Goal: Information Seeking & Learning: Stay updated

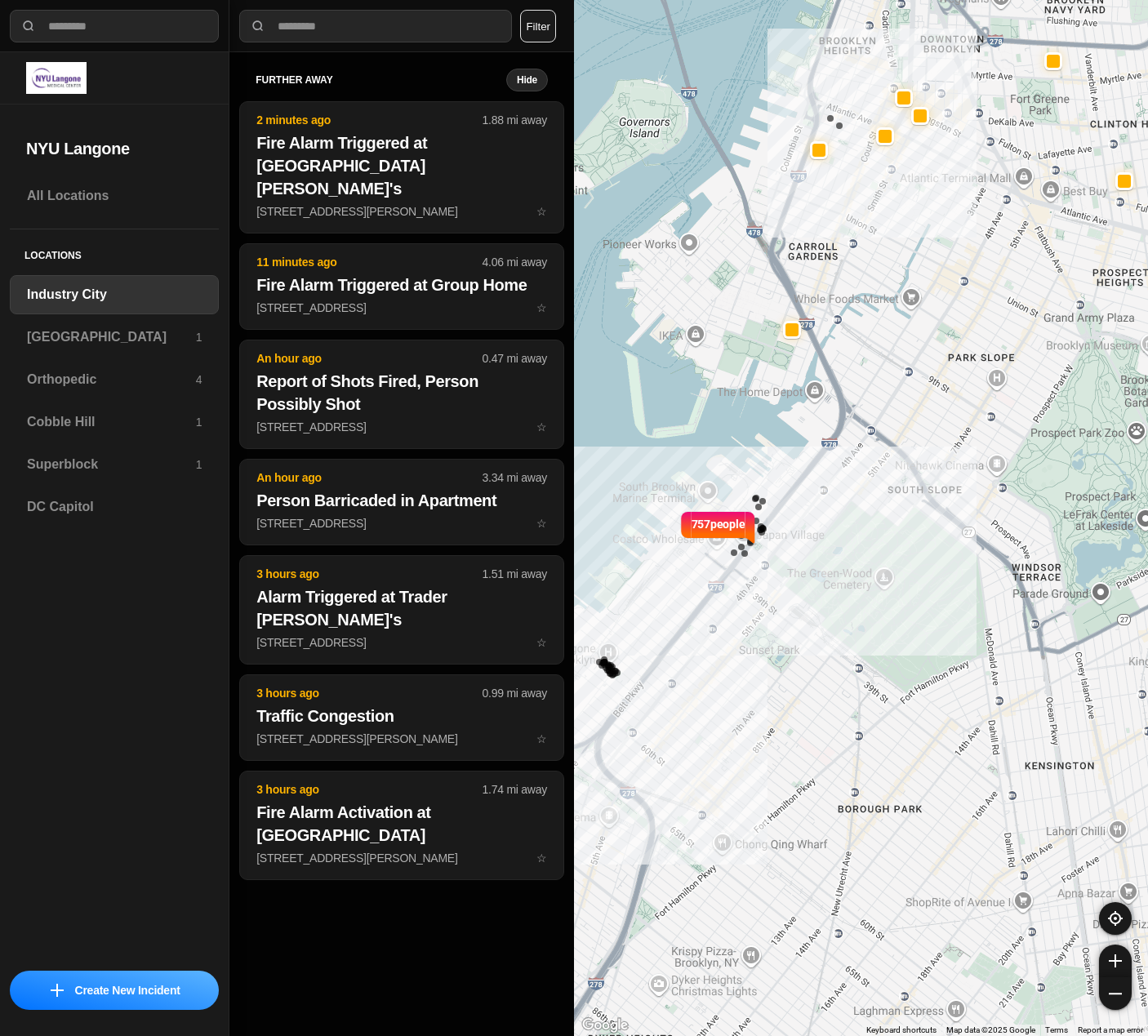
click at [553, 27] on button "Filter" at bounding box center [538, 26] width 36 height 33
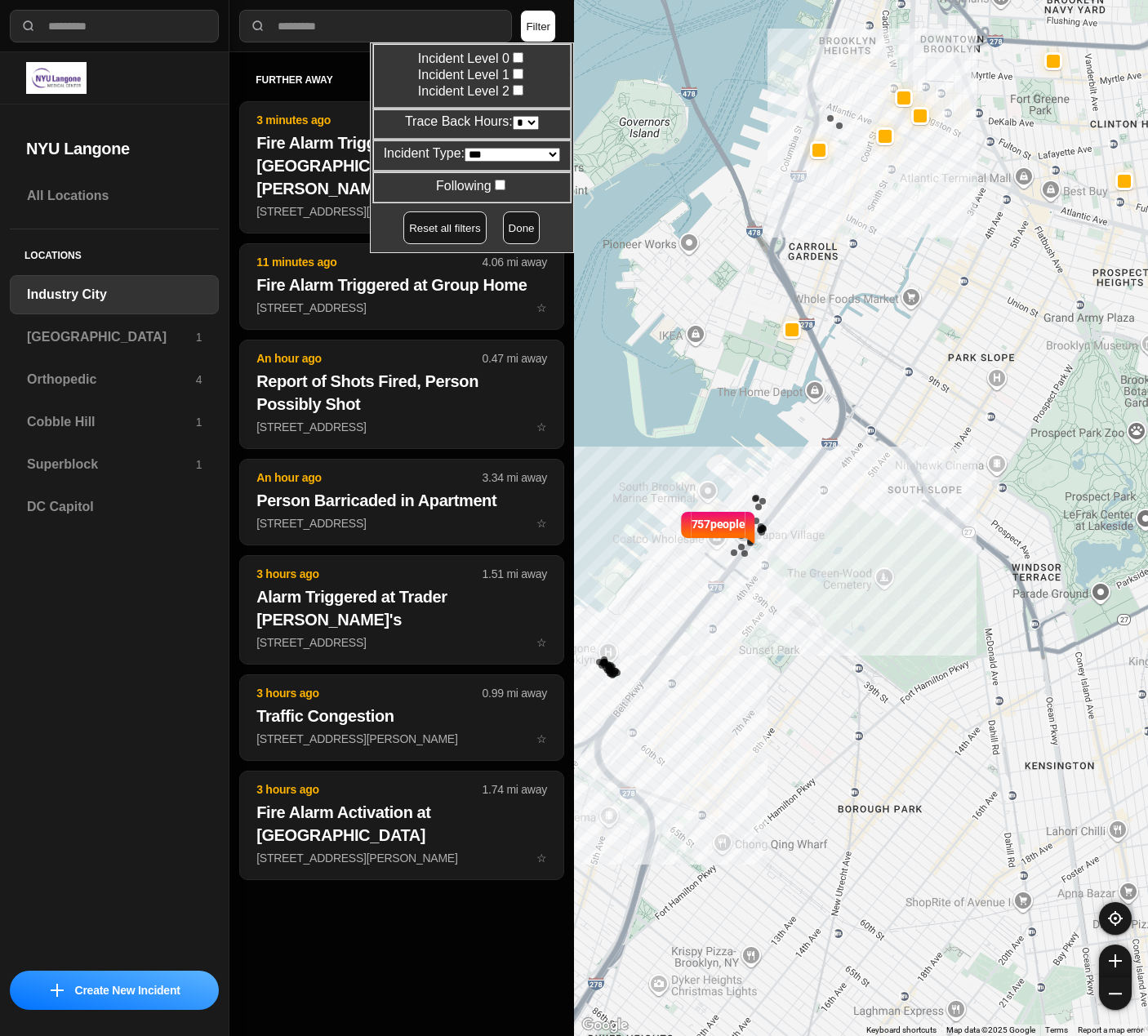
click at [519, 126] on select "* * * * **" at bounding box center [526, 123] width 26 height 14
select select "*"
click at [513, 116] on select "* * * * **" at bounding box center [526, 123] width 26 height 14
click at [515, 235] on button "Done" at bounding box center [522, 228] width 38 height 33
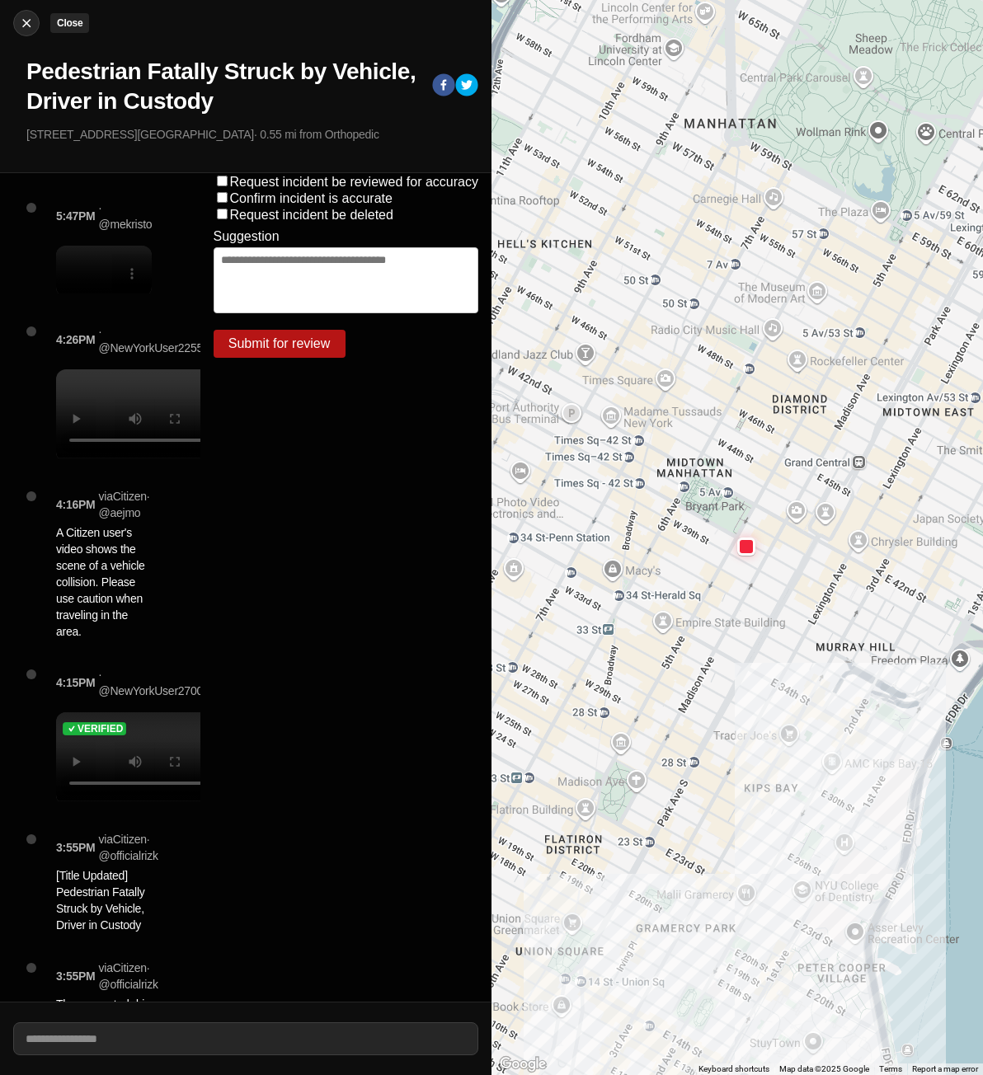
drag, startPoint x: 0, startPoint y: 0, endPoint x: 20, endPoint y: 16, distance: 25.2
click at [20, 16] on img at bounding box center [26, 23] width 16 height 16
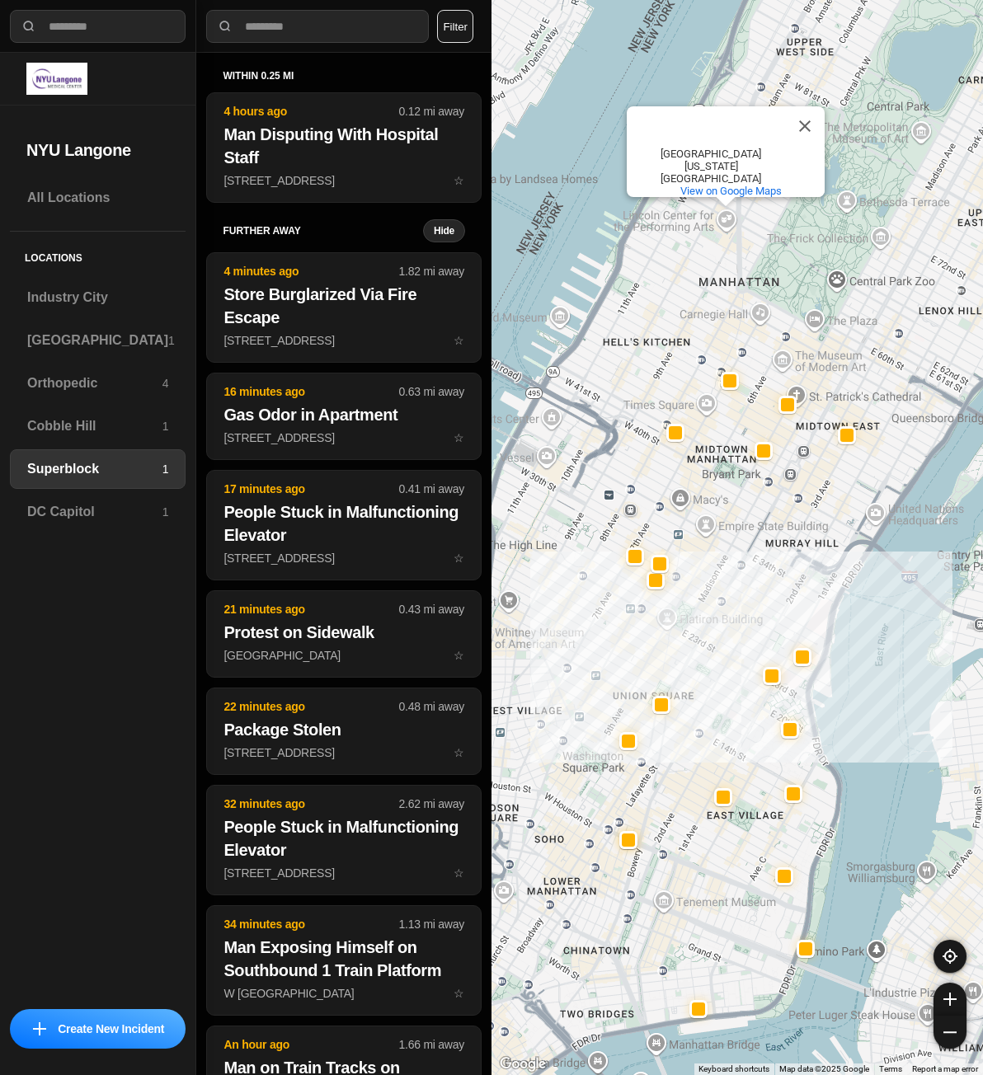
drag, startPoint x: 625, startPoint y: 474, endPoint x: 731, endPoint y: 533, distance: 120.7
click at [731, 533] on div "Lincoln Center for the Performing Arts Lincoln Center for the Performing Arts L…" at bounding box center [736, 537] width 491 height 1075
click at [456, 27] on button "Filter" at bounding box center [455, 26] width 36 height 33
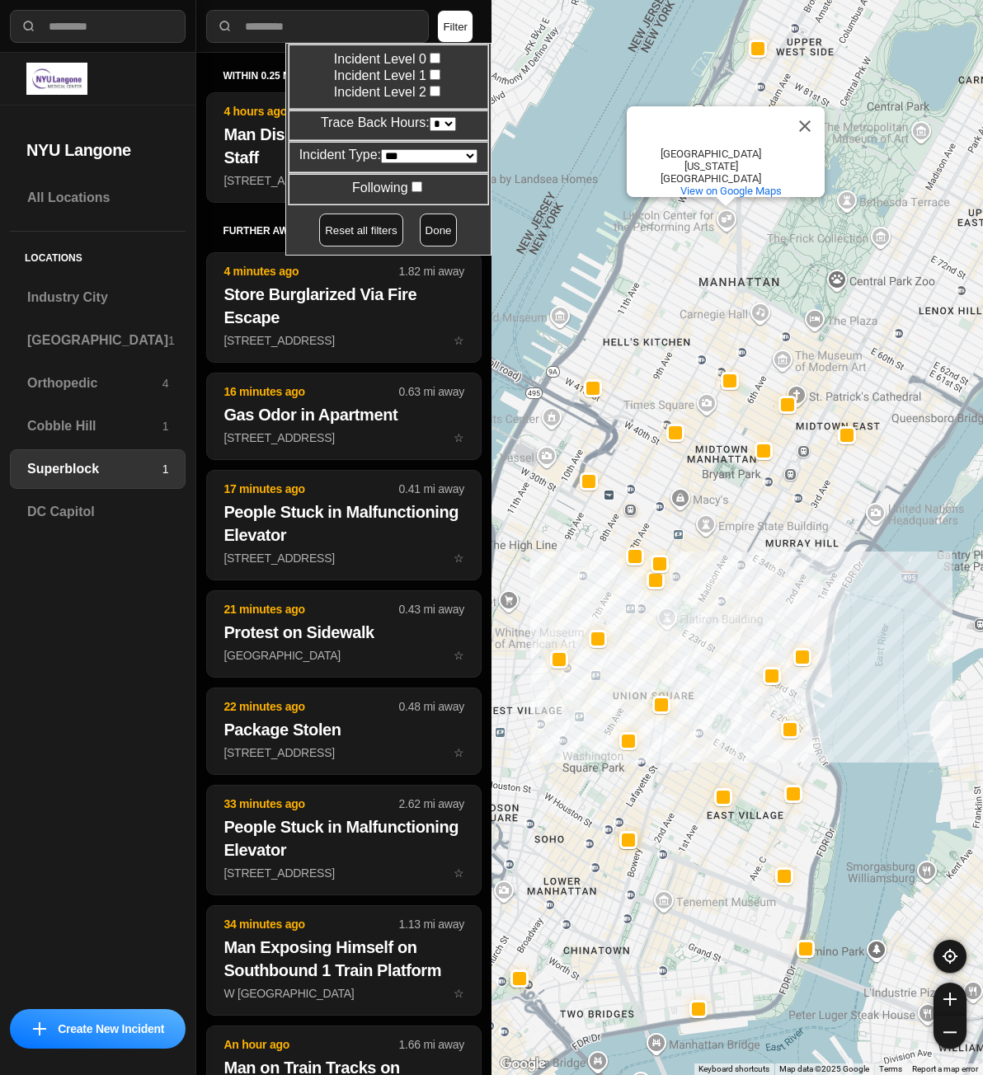
click at [437, 119] on select "* * * * **" at bounding box center [443, 124] width 26 height 14
select select "*"
click at [430, 117] on select "* * * * **" at bounding box center [443, 124] width 26 height 14
click at [433, 224] on button "Done" at bounding box center [439, 230] width 38 height 33
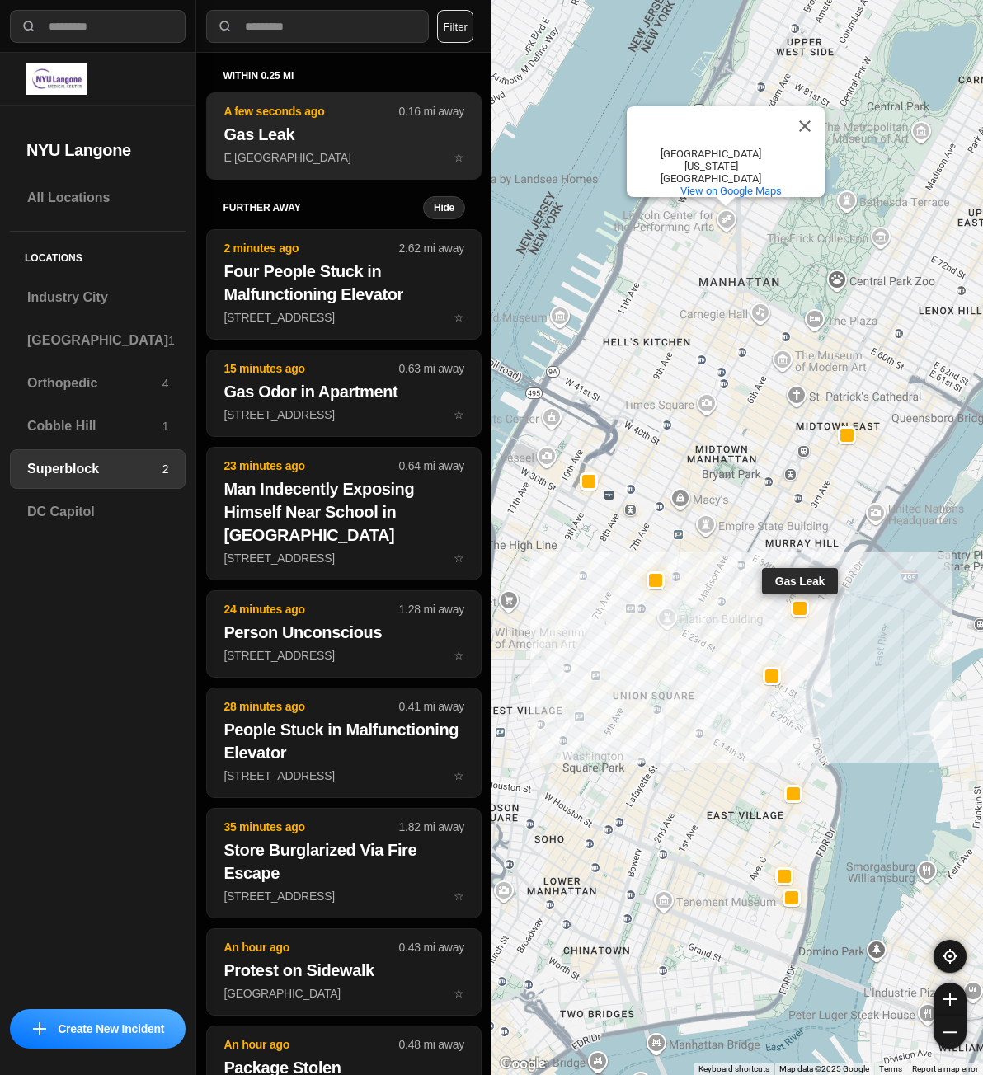
click at [320, 147] on button "A few seconds ago 0.16 mi away Gas Leak E 32nd St & 2nd Ave ☆" at bounding box center [343, 135] width 275 height 87
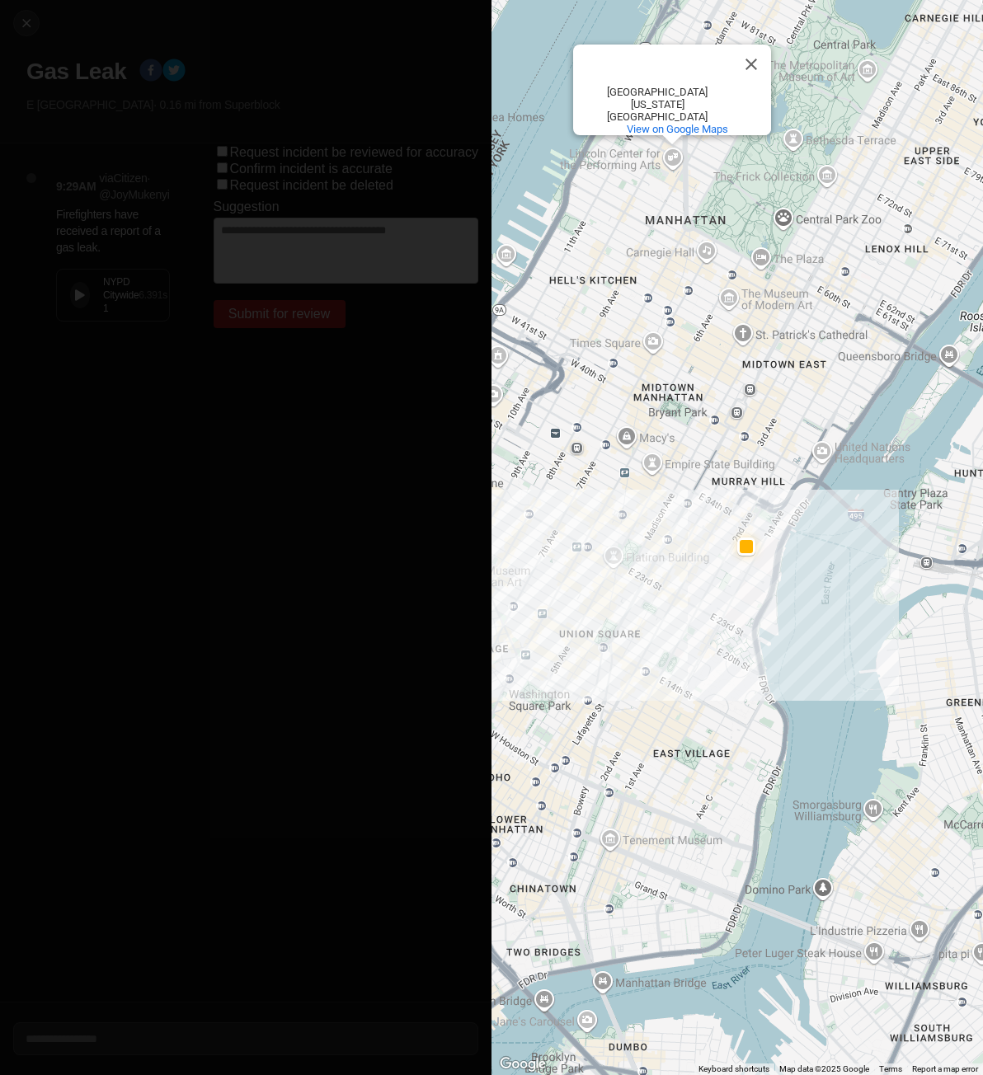
click at [72, 302] on button at bounding box center [80, 295] width 20 height 26
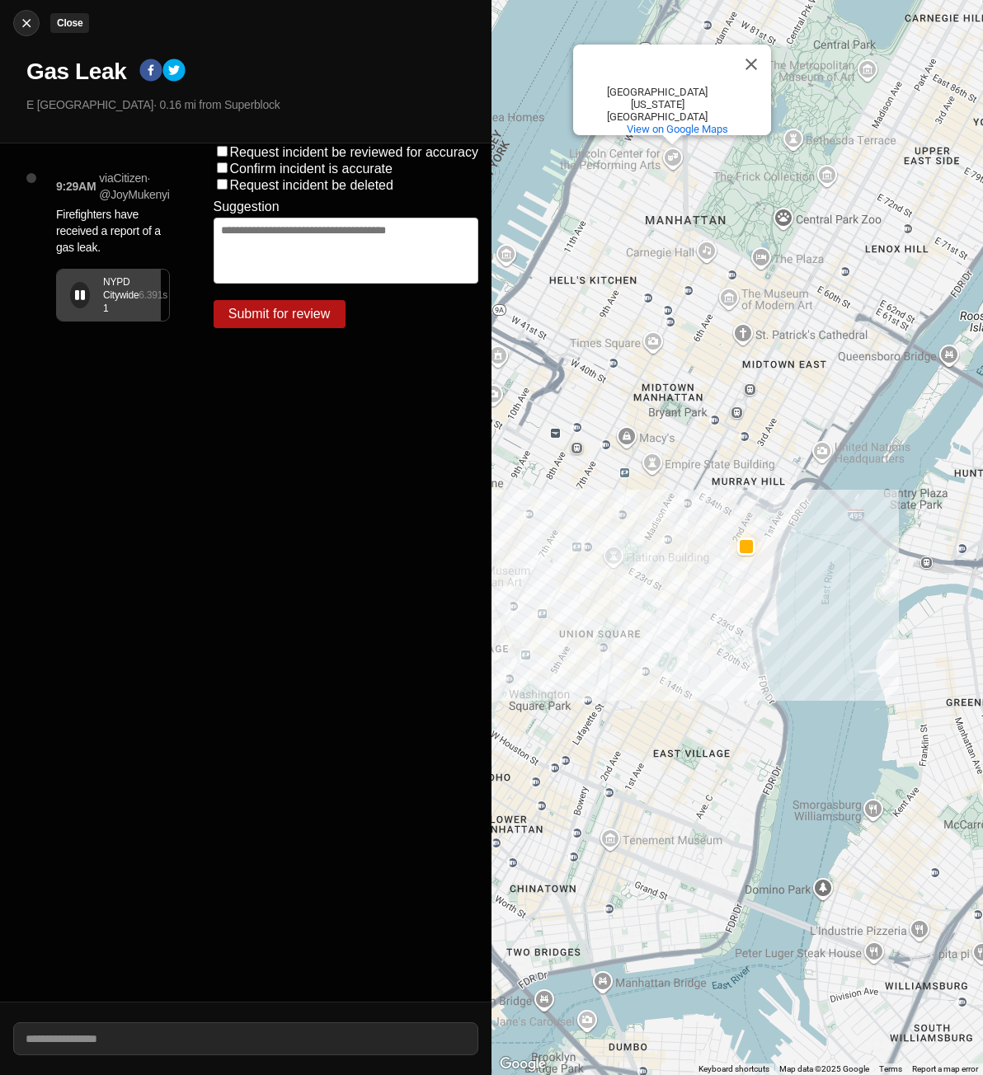
click at [26, 26] on img at bounding box center [26, 23] width 16 height 16
select select "*"
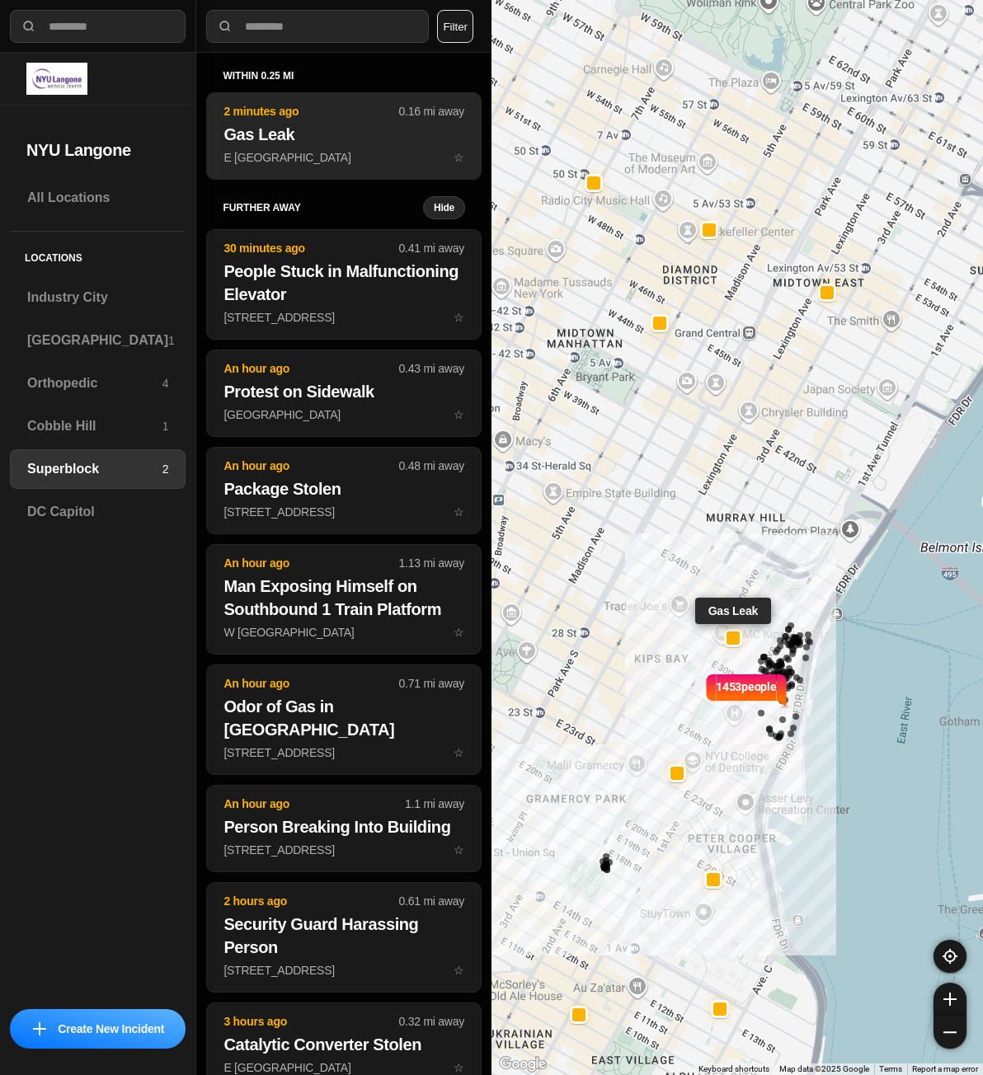
click at [343, 124] on h2 "Gas Leak" at bounding box center [343, 134] width 241 height 23
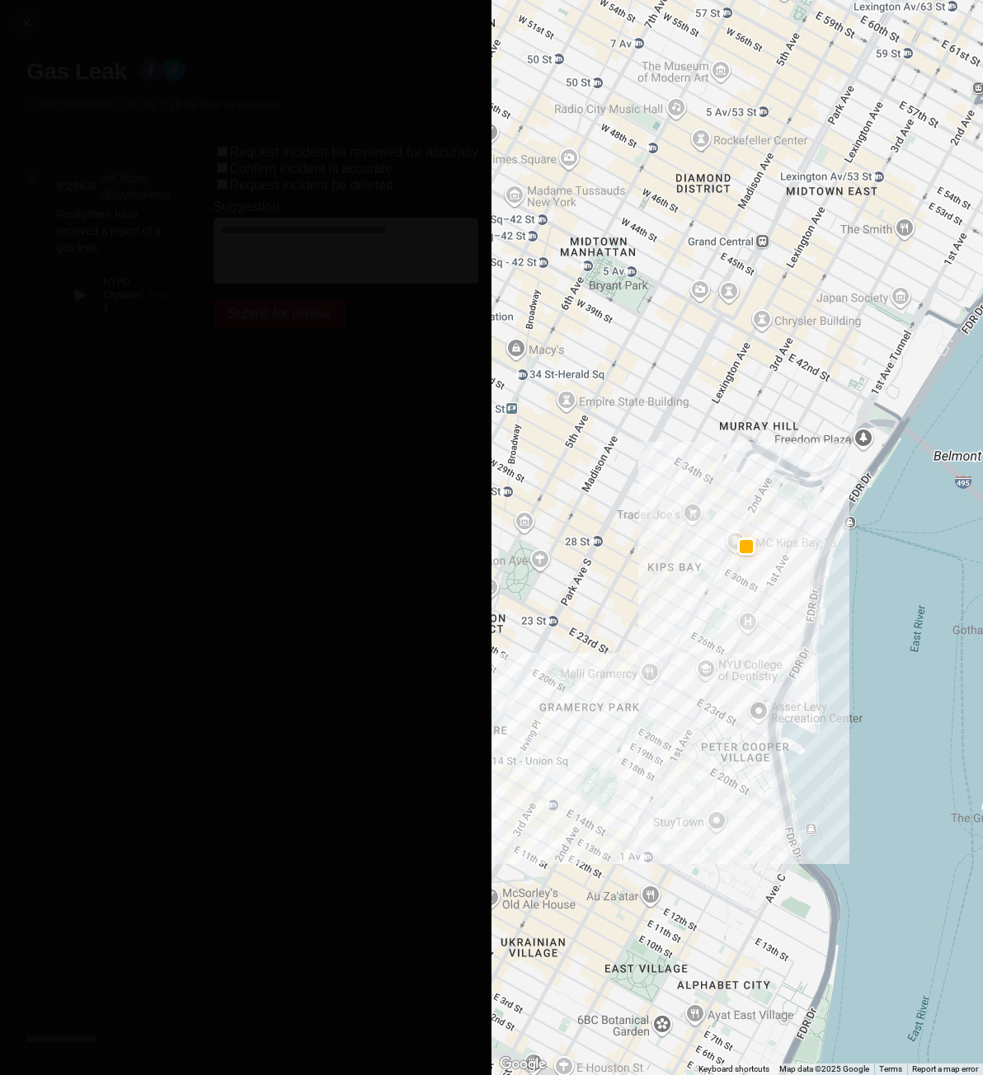
click at [81, 305] on button at bounding box center [80, 295] width 20 height 26
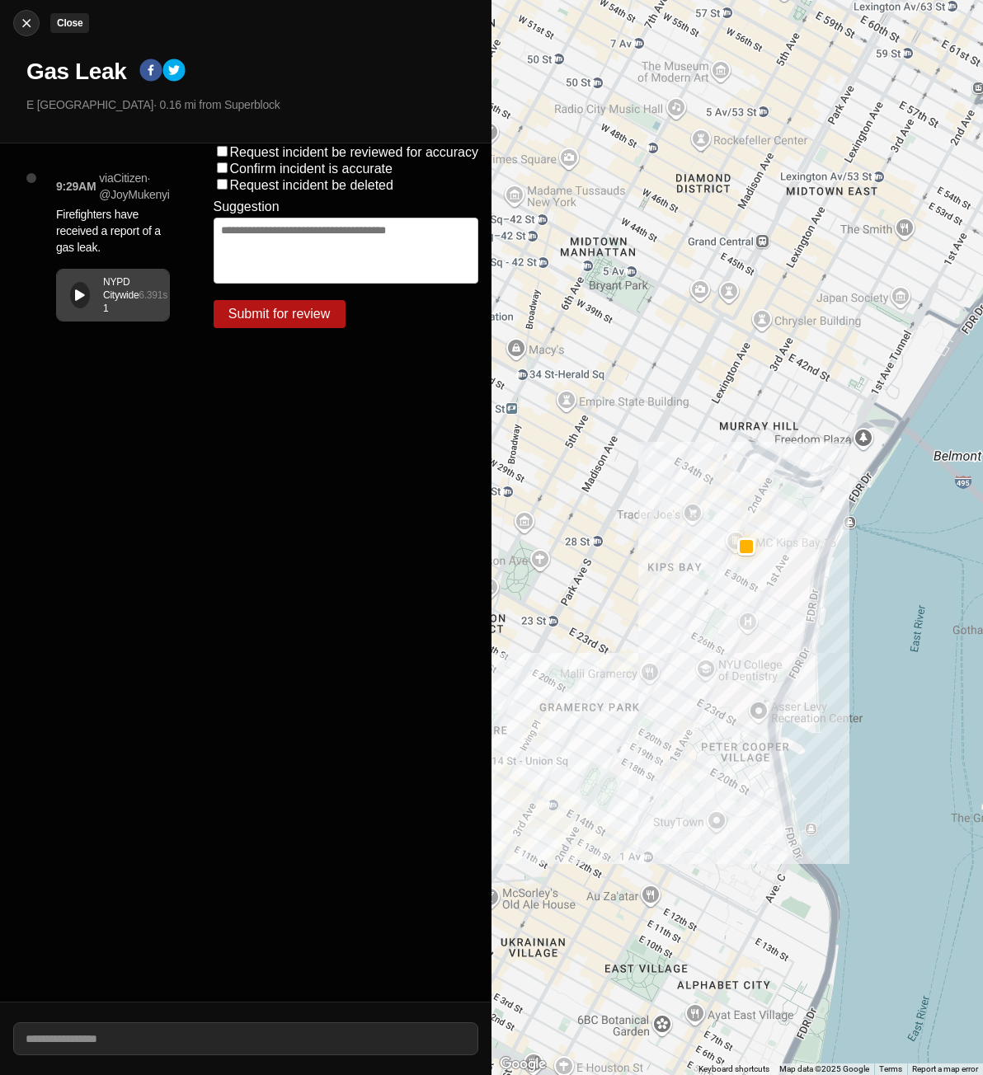
click at [36, 27] on div at bounding box center [26, 23] width 25 height 16
select select "*"
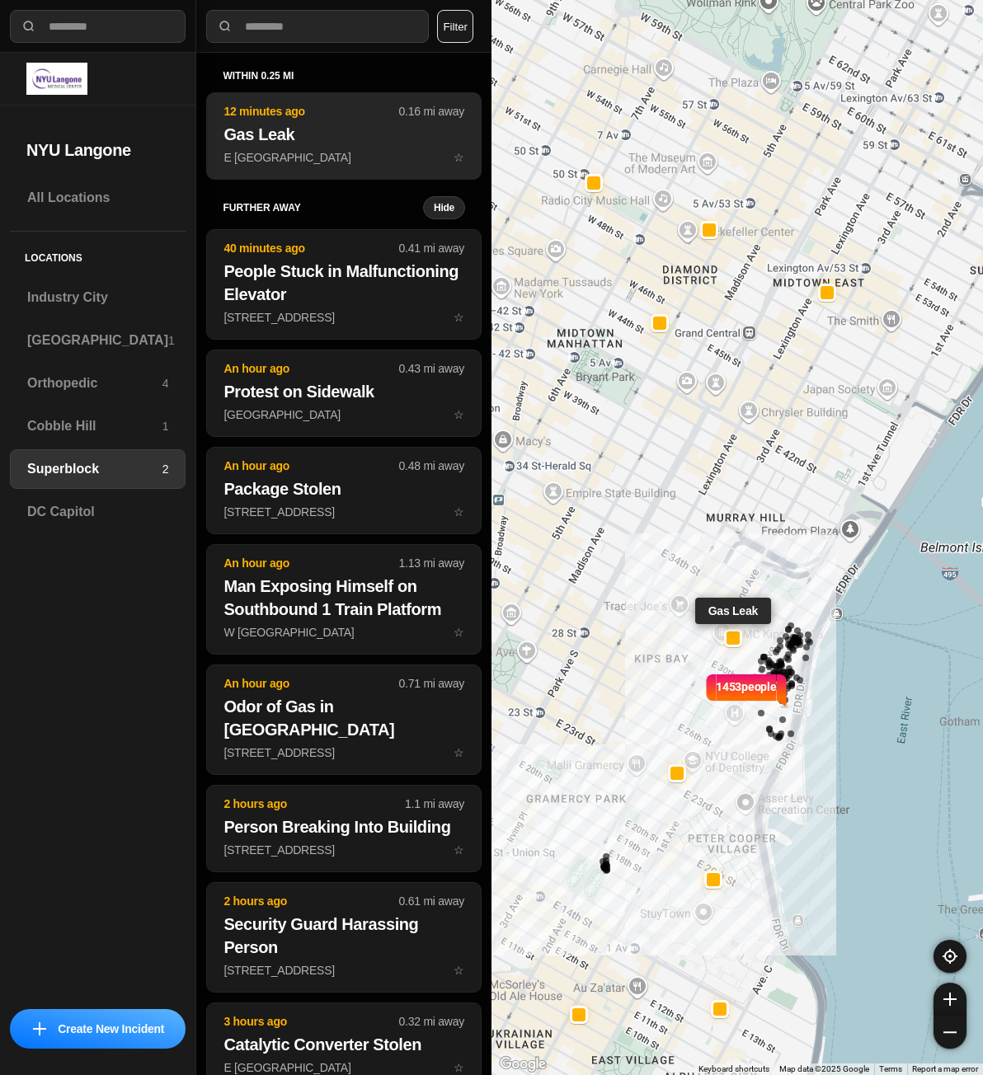
click at [331, 151] on p "E 32nd St & 2nd Ave ☆" at bounding box center [343, 157] width 241 height 16
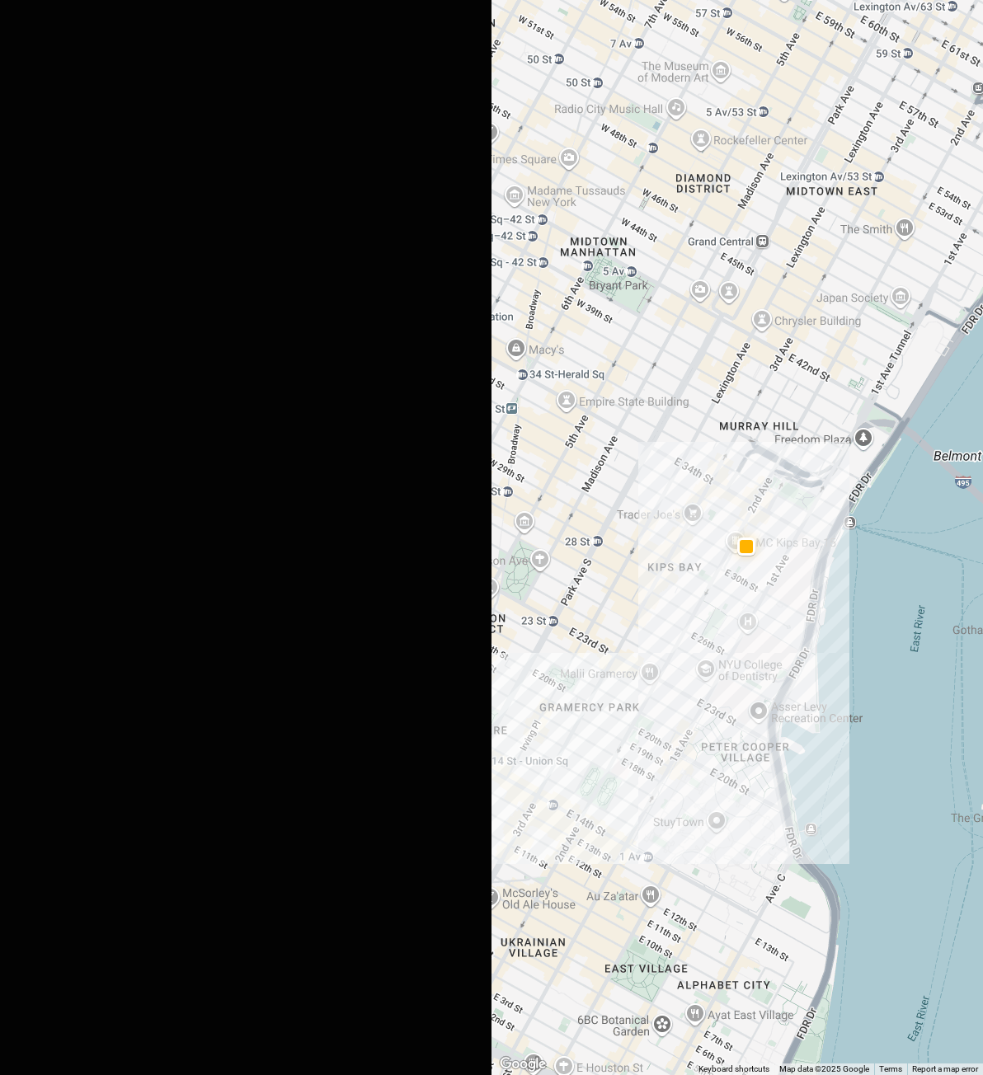
click at [29, 29] on img at bounding box center [26, 23] width 16 height 16
select select "*"
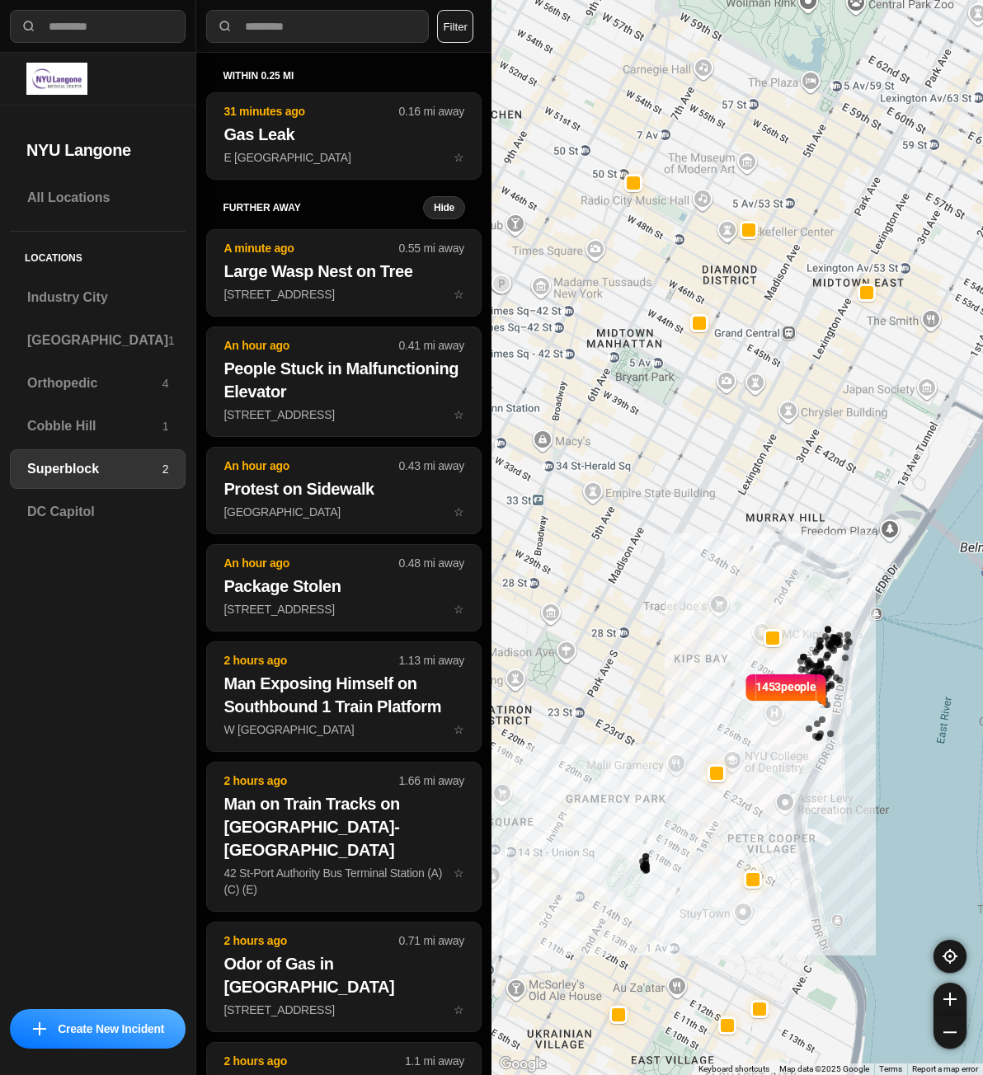
drag, startPoint x: 592, startPoint y: 567, endPoint x: 639, endPoint y: 567, distance: 47.0
click at [639, 567] on div "1453 people Lincoln Center for the Performing Arts Lincoln Center for the Perfo…" at bounding box center [736, 537] width 491 height 1075
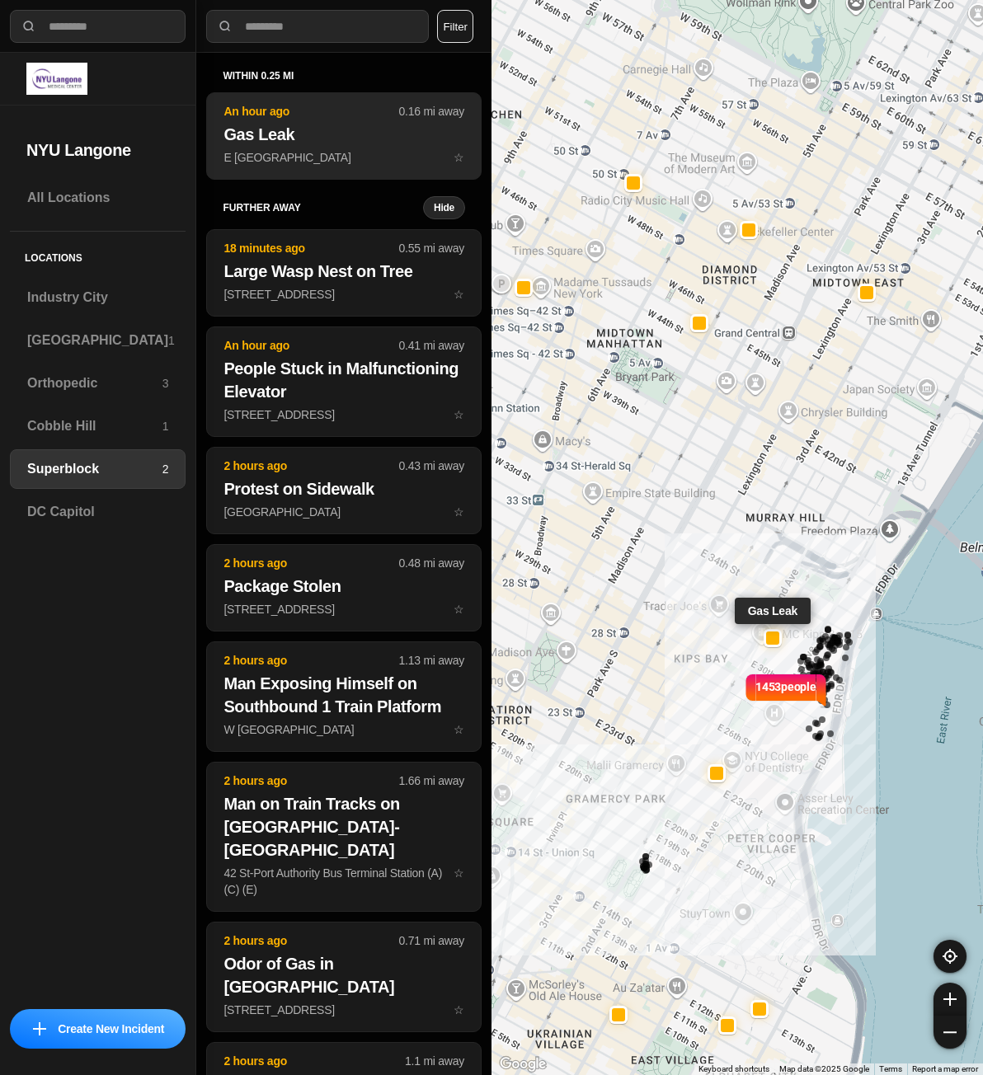
click at [329, 138] on h2 "Gas Leak" at bounding box center [343, 134] width 241 height 23
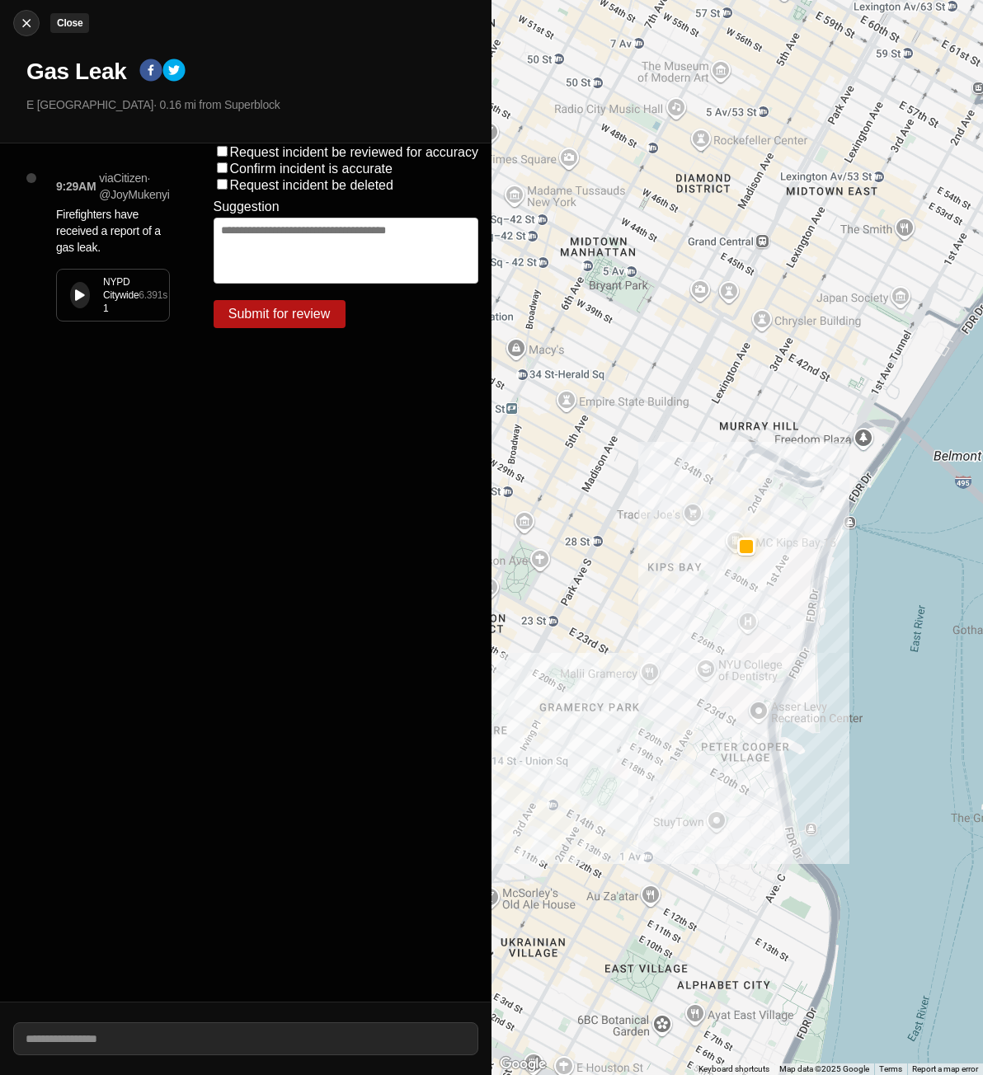
click at [33, 31] on button "Close" at bounding box center [26, 23] width 26 height 26
select select "*"
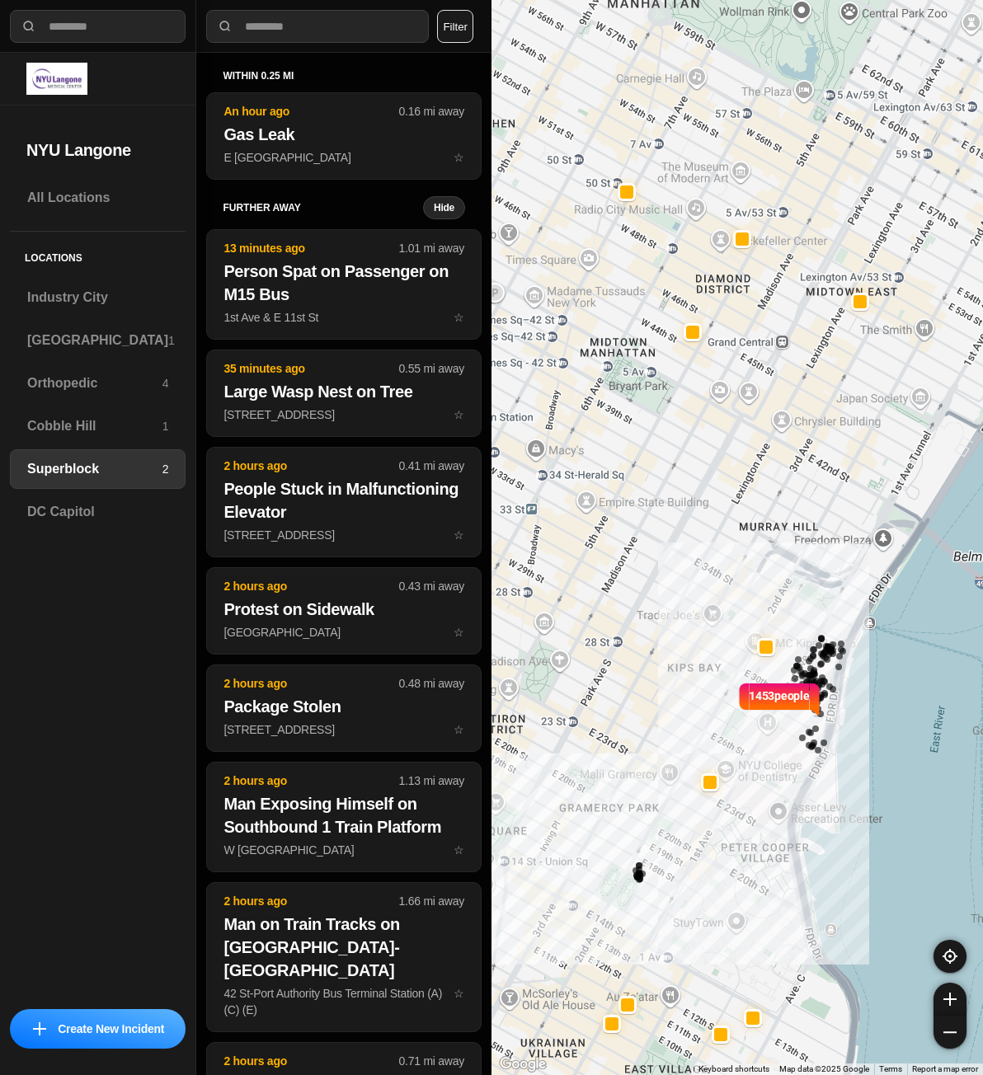
drag, startPoint x: 634, startPoint y: 338, endPoint x: 646, endPoint y: 340, distance: 11.7
click at [646, 340] on div "1453 people Lincoln Center for the Performing Arts Lincoln Center for the Perfo…" at bounding box center [736, 537] width 491 height 1075
select select "*"
